Goal: Task Accomplishment & Management: Use online tool/utility

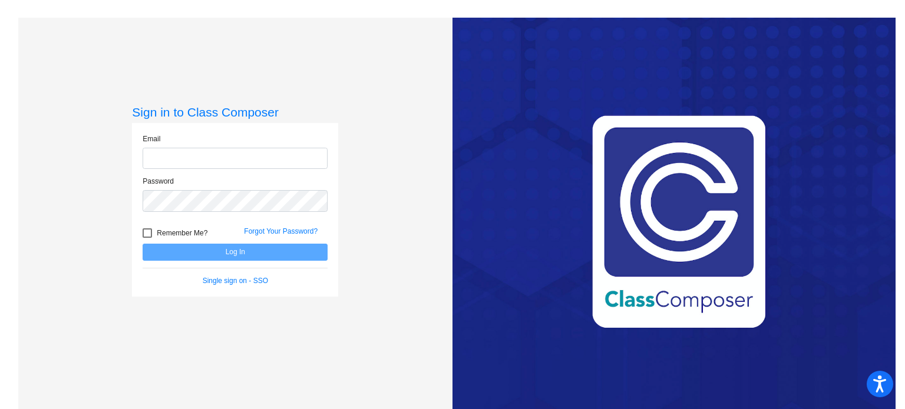
type input "[PERSON_NAME][EMAIL_ADDRESS][DOMAIN_NAME]"
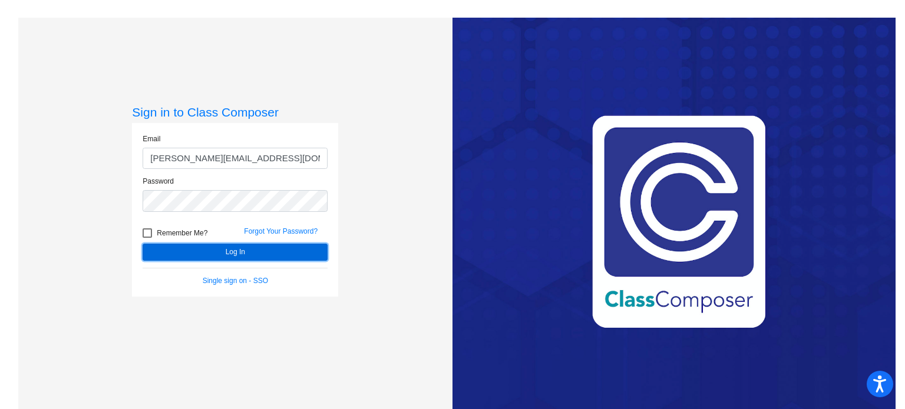
click at [212, 250] on button "Log In" at bounding box center [235, 252] width 185 height 17
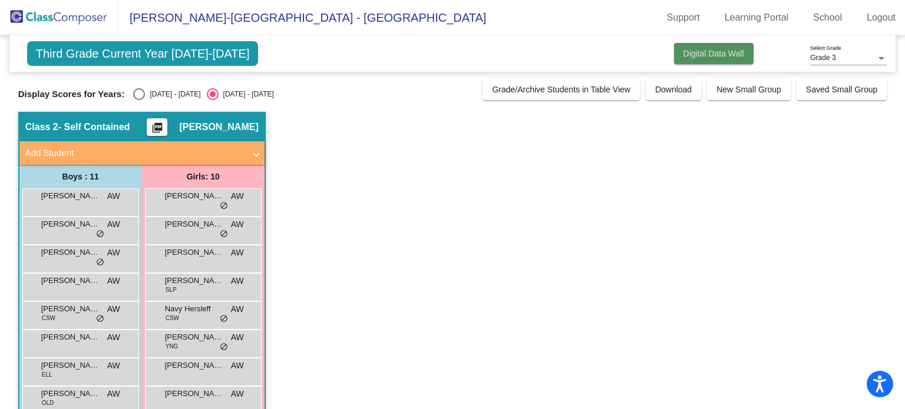
click at [701, 54] on span "Digital Data Wall" at bounding box center [713, 53] width 61 height 9
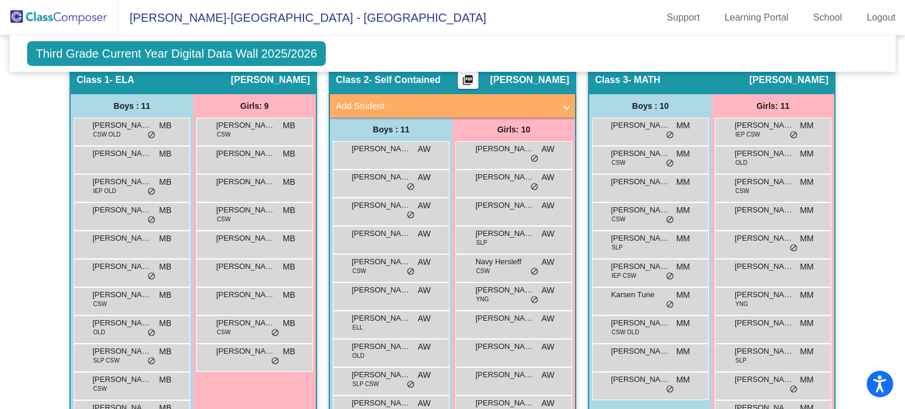
scroll to position [260, 0]
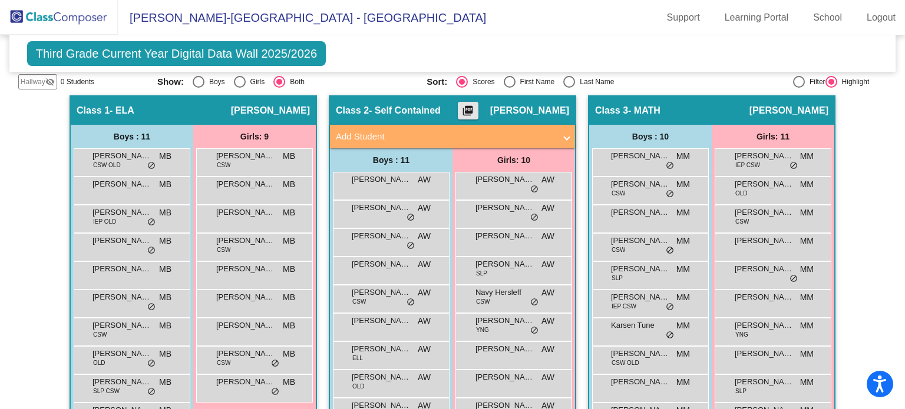
click at [475, 105] on mat-icon "picture_as_pdf" at bounding box center [468, 113] width 14 height 16
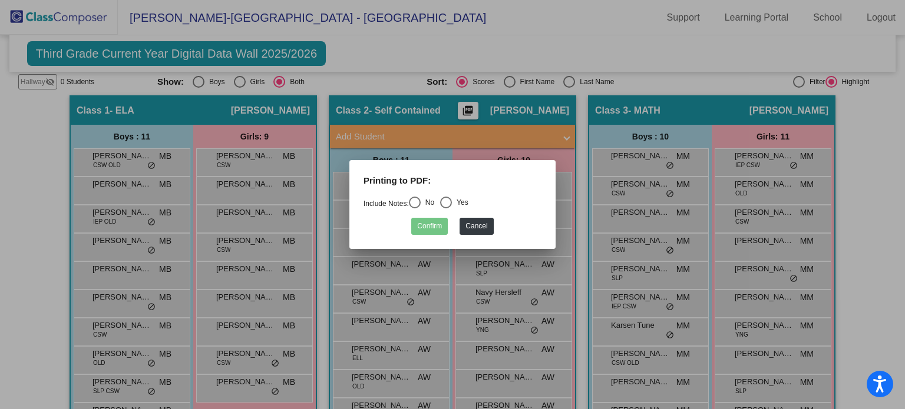
click at [418, 202] on div "Select an option" at bounding box center [415, 203] width 12 height 12
click at [415, 209] on input "No" at bounding box center [414, 209] width 1 height 1
radio input "true"
click at [435, 229] on button "Confirm" at bounding box center [429, 226] width 37 height 17
